Goal: Navigation & Orientation: Find specific page/section

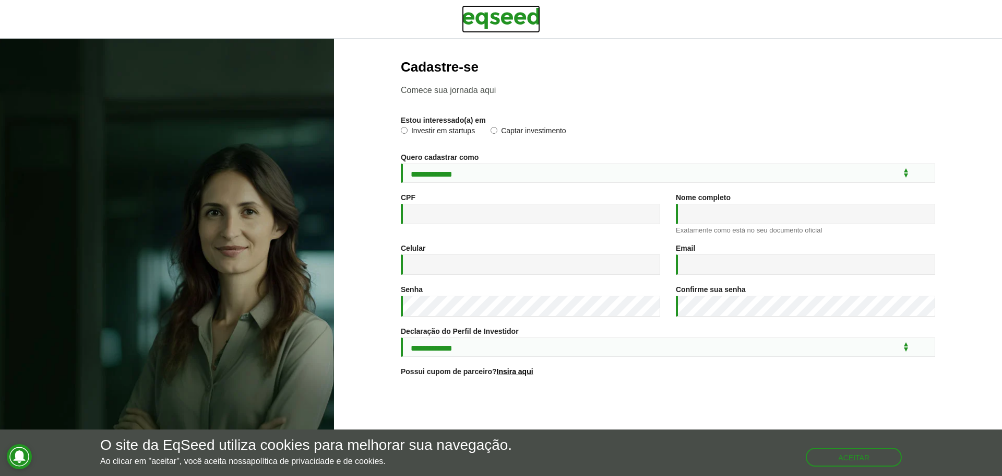
click at [485, 22] on img at bounding box center [501, 18] width 78 height 26
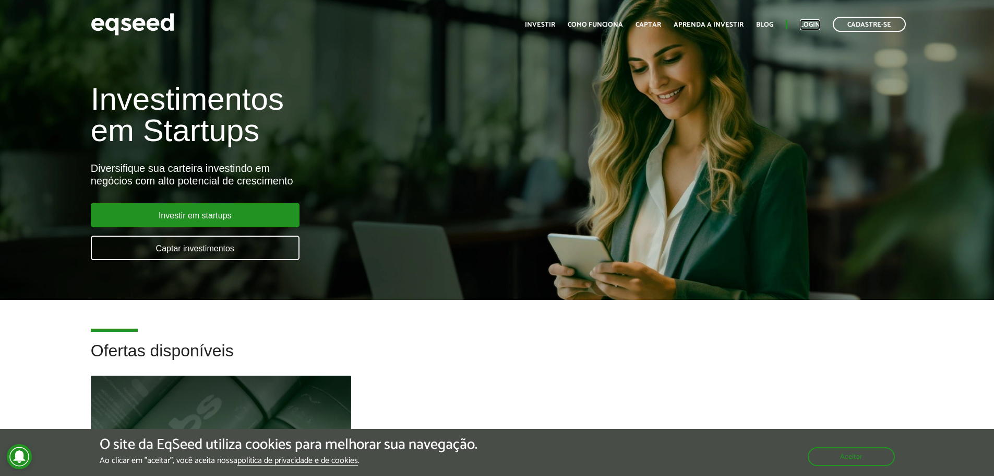
click at [808, 22] on link "Login" at bounding box center [810, 24] width 20 height 7
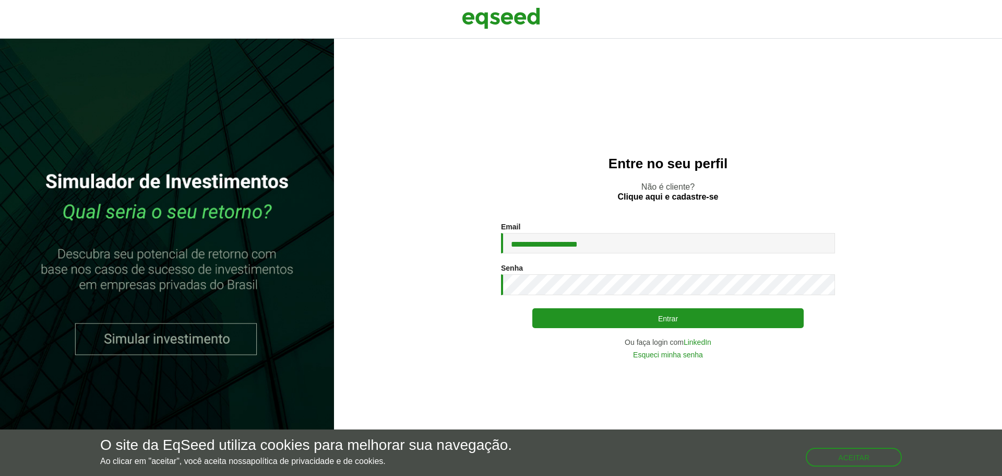
click at [639, 322] on button "Entrar" at bounding box center [667, 318] width 271 height 20
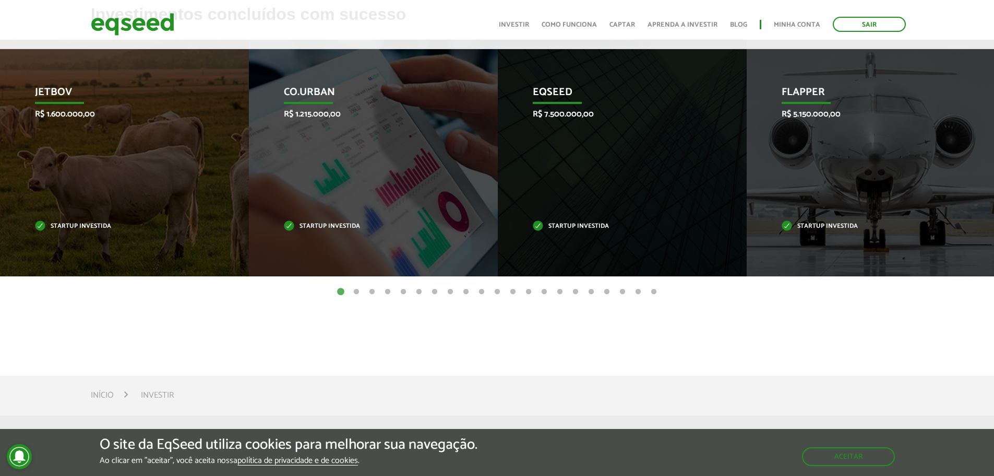
scroll to position [470, 0]
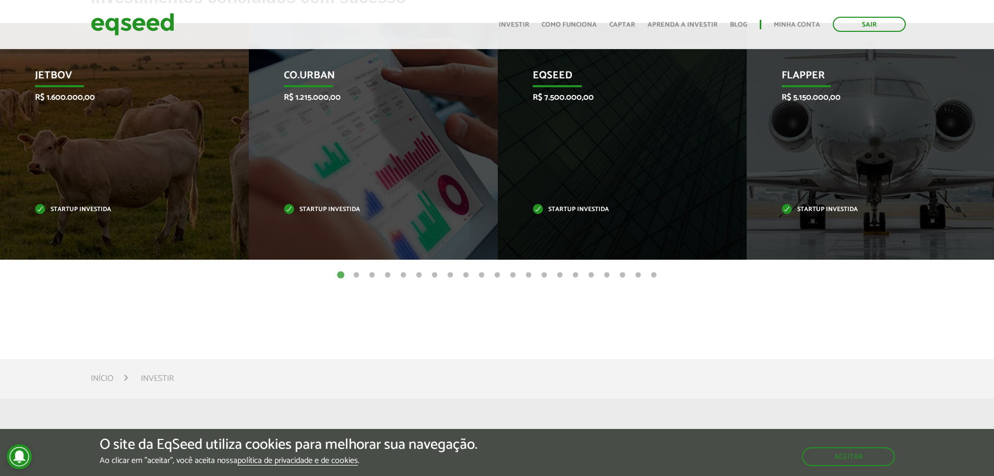
click at [353, 274] on button "2" at bounding box center [356, 275] width 10 height 10
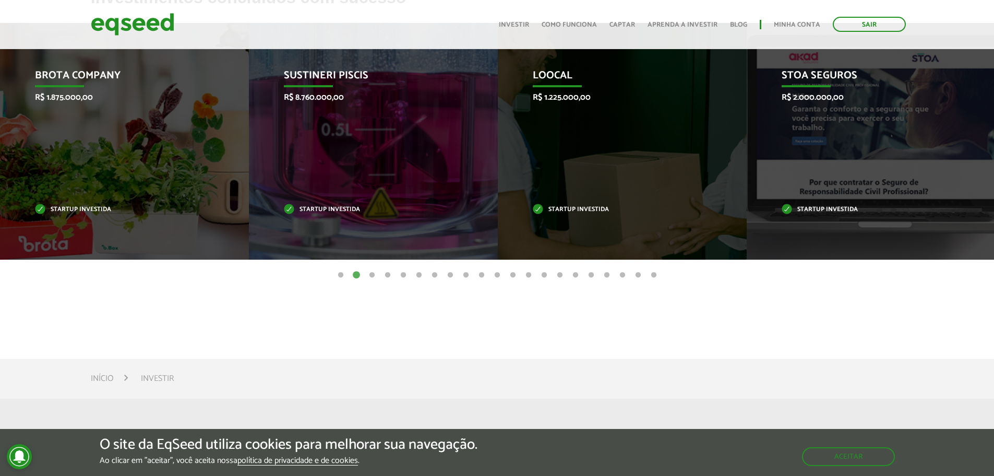
click at [374, 275] on button "3" at bounding box center [372, 275] width 10 height 10
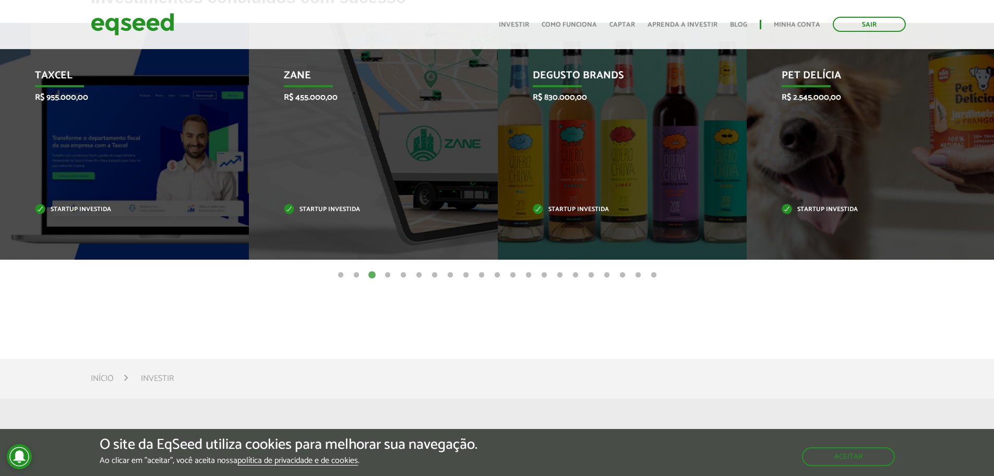
click at [387, 276] on button "4" at bounding box center [388, 275] width 10 height 10
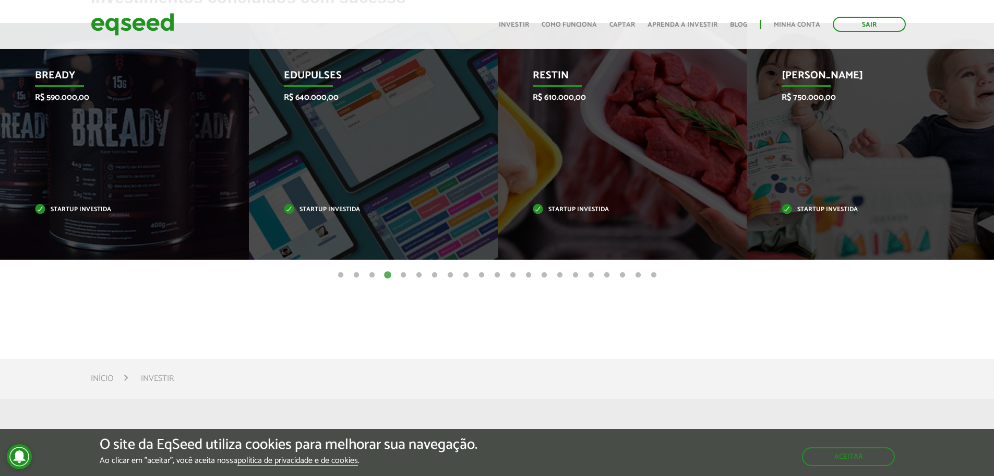
click at [402, 276] on button "5" at bounding box center [403, 275] width 10 height 10
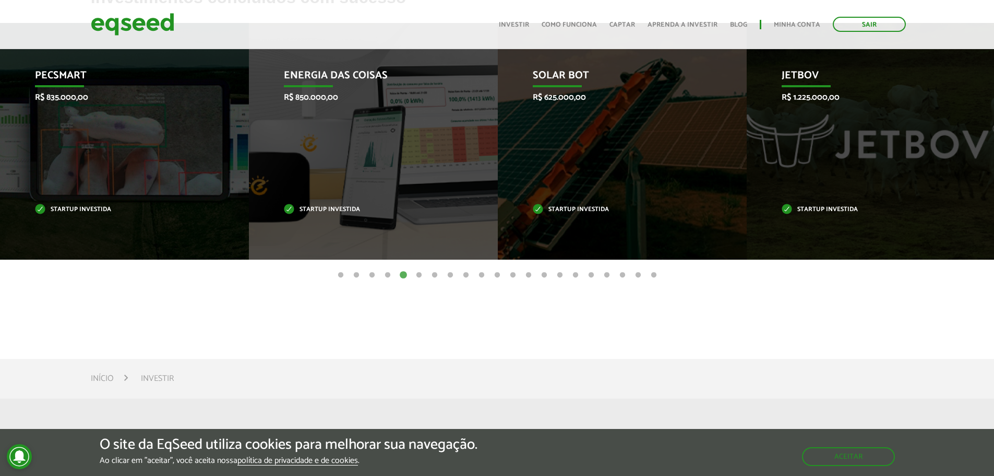
click at [420, 276] on button "6" at bounding box center [419, 275] width 10 height 10
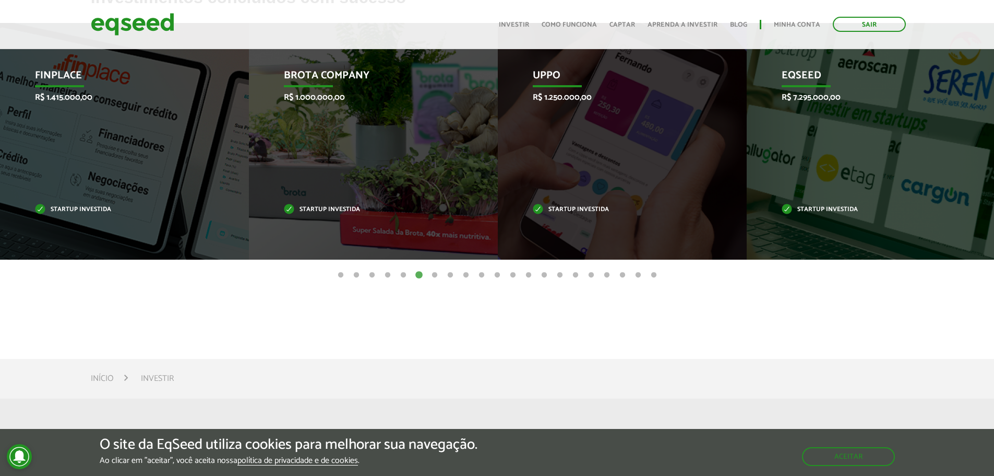
click at [435, 276] on button "7" at bounding box center [435, 275] width 10 height 10
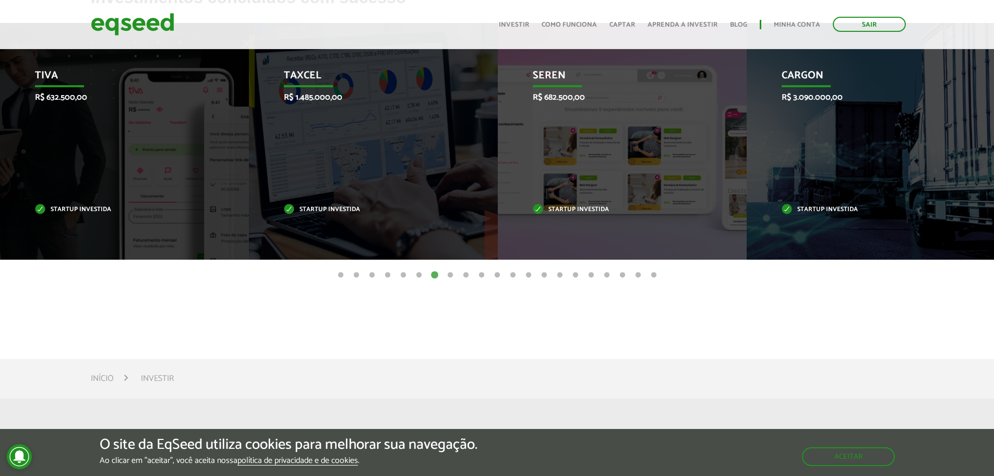
click at [452, 277] on button "8" at bounding box center [450, 275] width 10 height 10
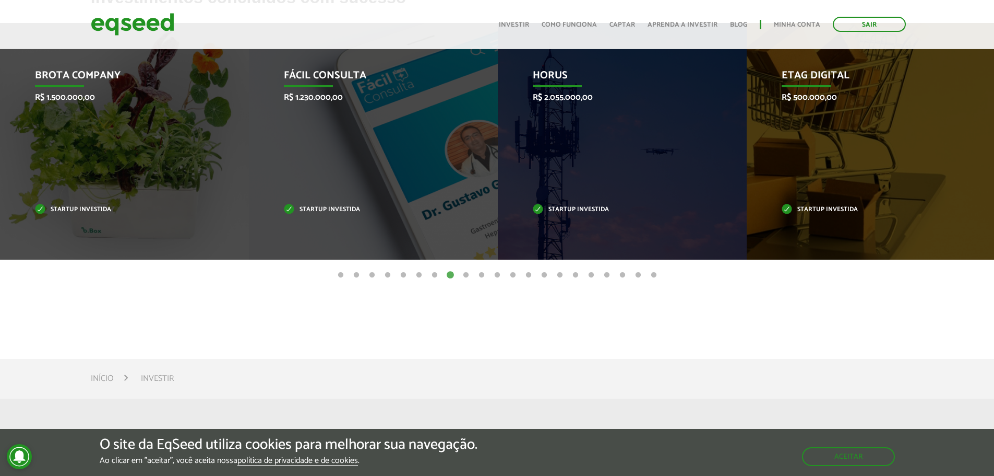
click at [467, 274] on button "9" at bounding box center [466, 275] width 10 height 10
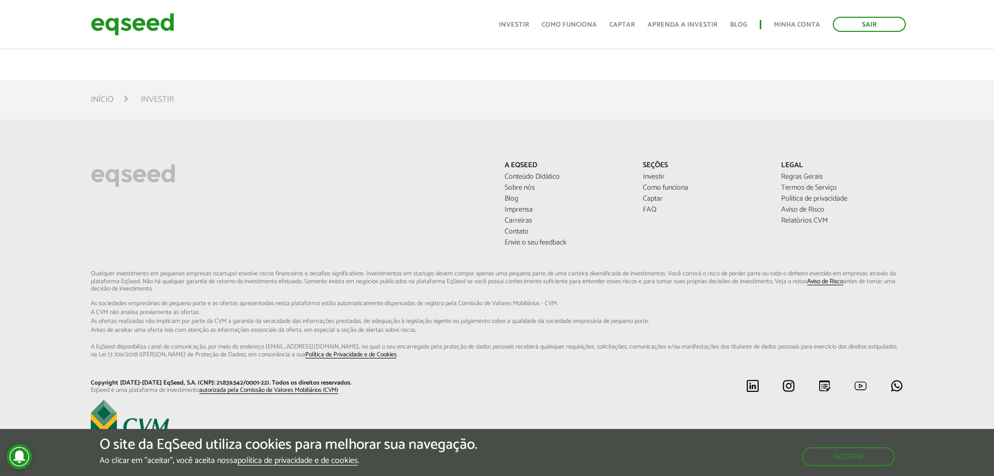
scroll to position [758, 0]
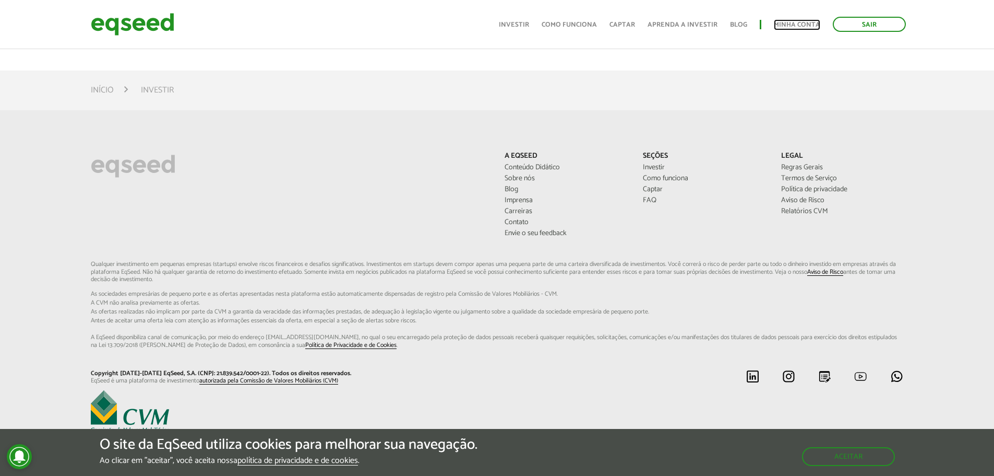
click at [785, 23] on link "Minha conta" at bounding box center [797, 24] width 46 height 7
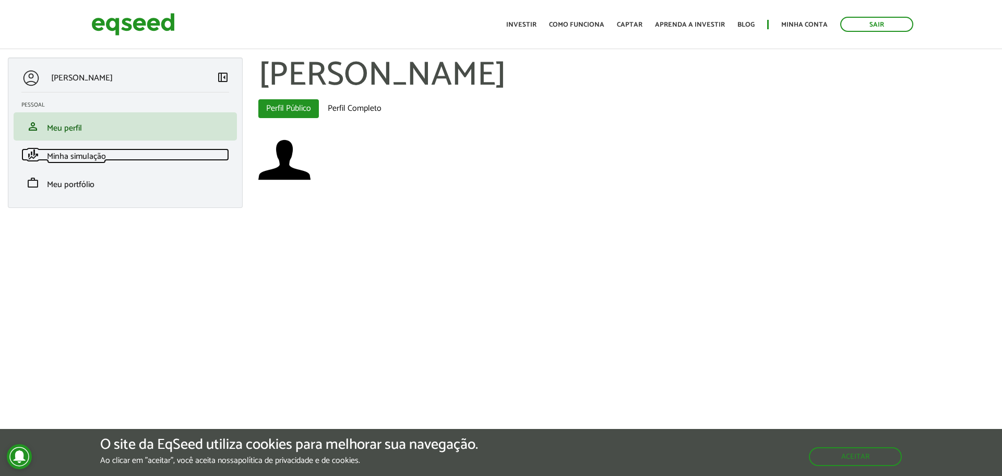
click at [73, 153] on span "Minha simulação" at bounding box center [76, 156] width 59 height 14
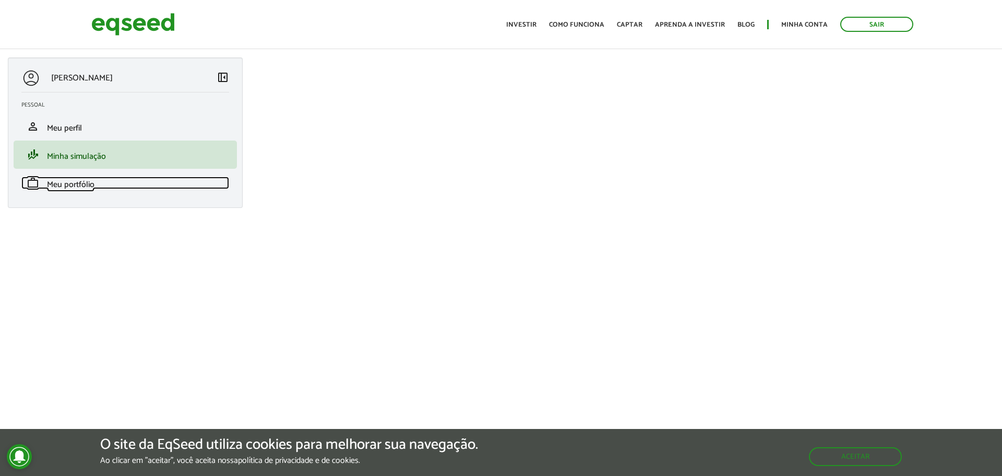
click at [65, 183] on span "Meu portfólio" at bounding box center [71, 184] width 48 height 14
